Goal: Task Accomplishment & Management: Use online tool/utility

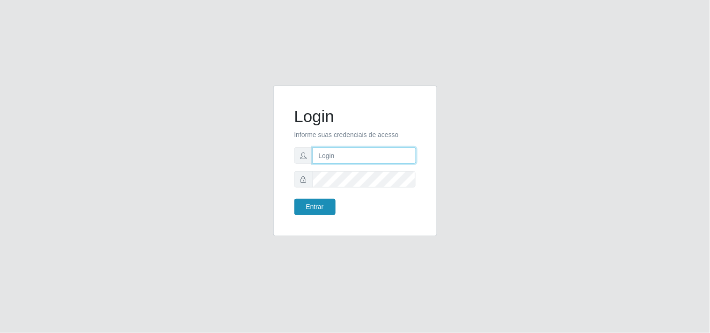
type input "[EMAIL_ADDRESS][DOMAIN_NAME]"
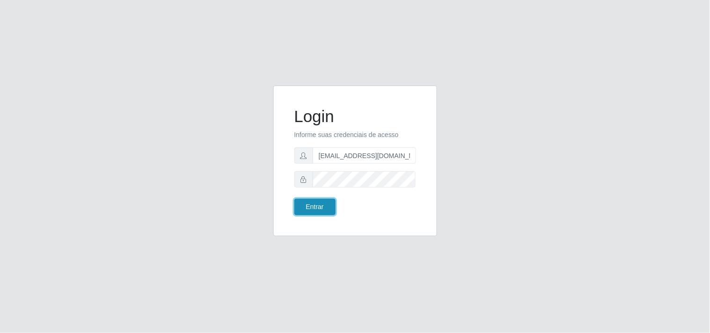
click at [312, 205] on button "Entrar" at bounding box center [315, 207] width 41 height 16
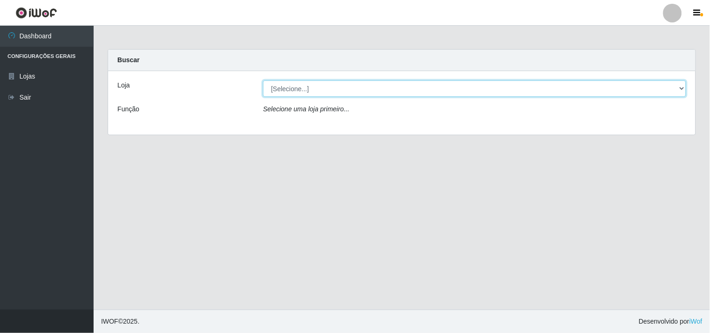
click at [685, 89] on select "[Selecione...] Hiper Queiroz - [GEOGRAPHIC_DATA]" at bounding box center [474, 89] width 423 height 16
select select "514"
click at [263, 81] on select "[Selecione...] Hiper Queiroz - [GEOGRAPHIC_DATA]" at bounding box center [474, 89] width 423 height 16
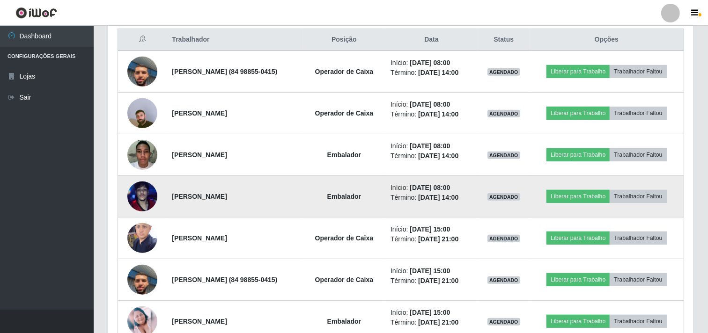
scroll to position [364, 0]
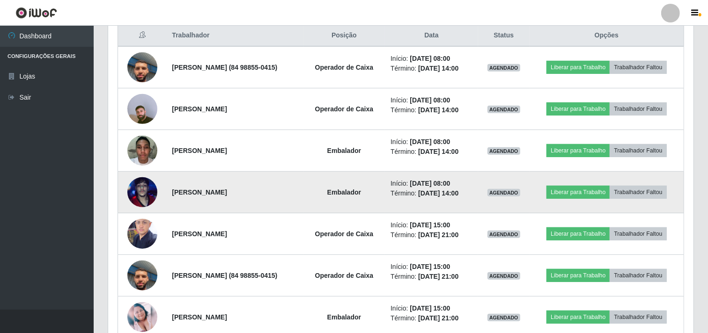
click at [147, 192] on img at bounding box center [142, 192] width 30 height 53
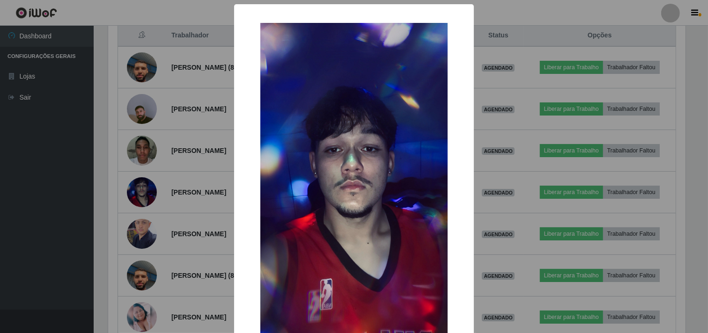
scroll to position [194, 579]
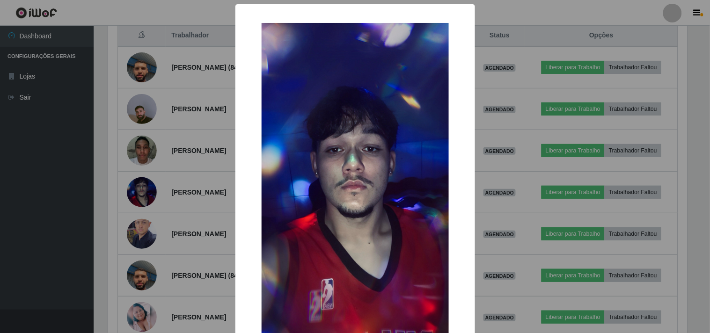
click at [57, 181] on div "× OK Cancel" at bounding box center [355, 166] width 710 height 333
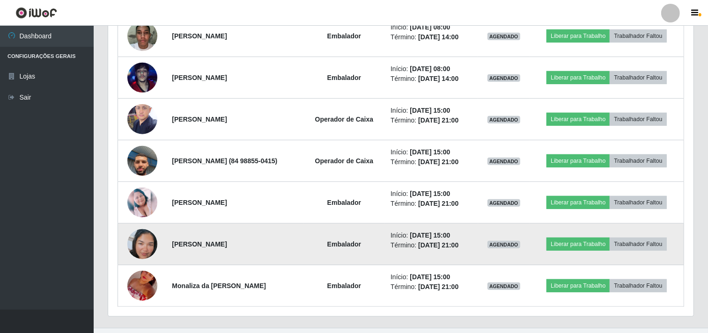
scroll to position [497, 0]
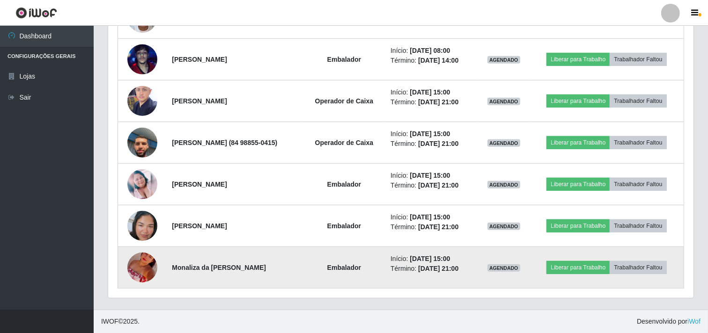
click at [148, 257] on img at bounding box center [142, 267] width 30 height 53
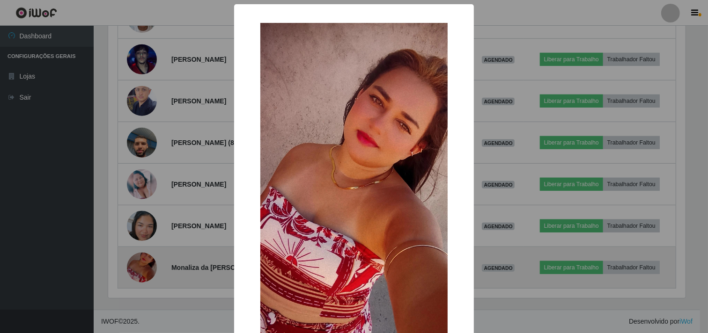
scroll to position [194, 579]
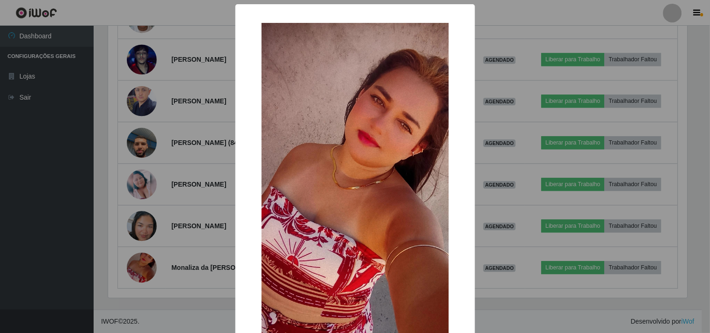
click at [50, 218] on div "× OK Cancel" at bounding box center [355, 166] width 710 height 333
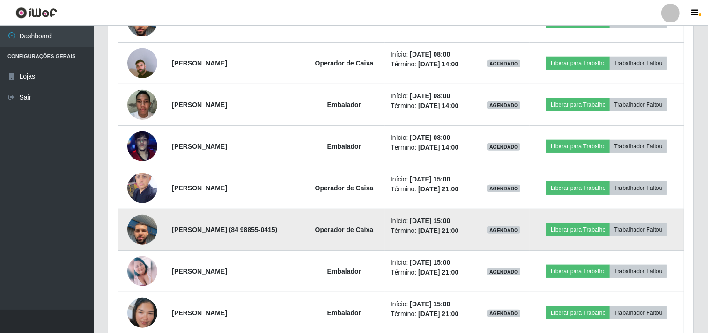
scroll to position [445, 0]
